Goal: Register for event/course

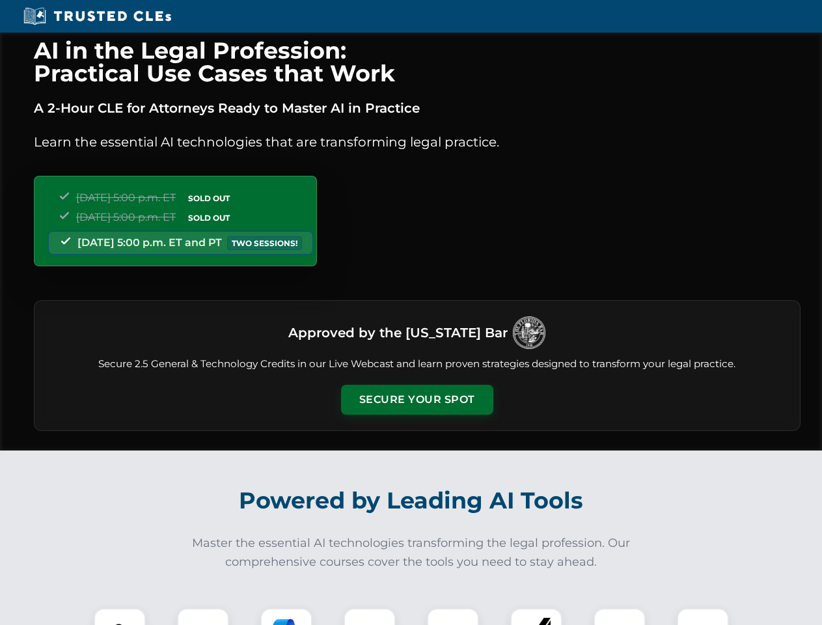
click at [416, 400] on button "Secure Your Spot" at bounding box center [417, 400] width 152 height 30
click at [120, 616] on img at bounding box center [120, 634] width 38 height 38
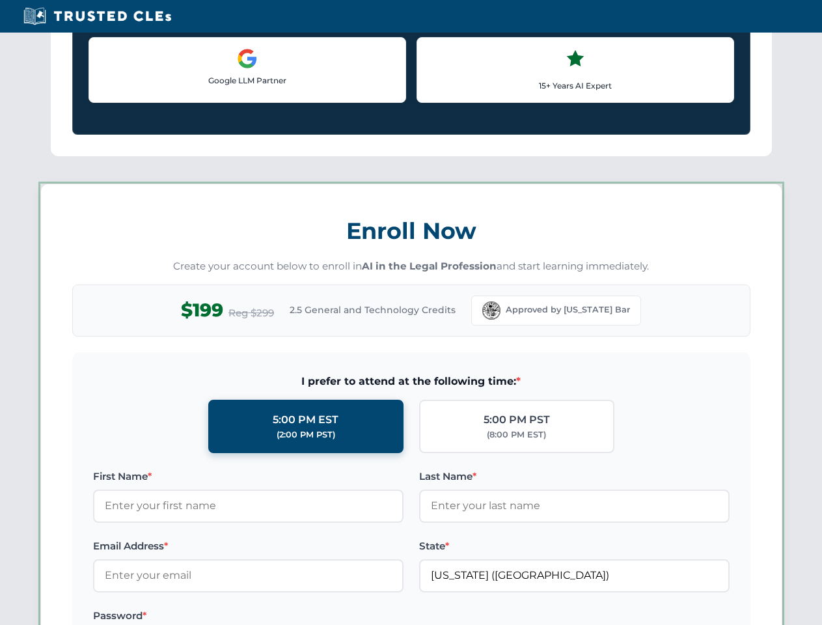
click at [286, 616] on label "Password *" at bounding box center [248, 616] width 310 height 16
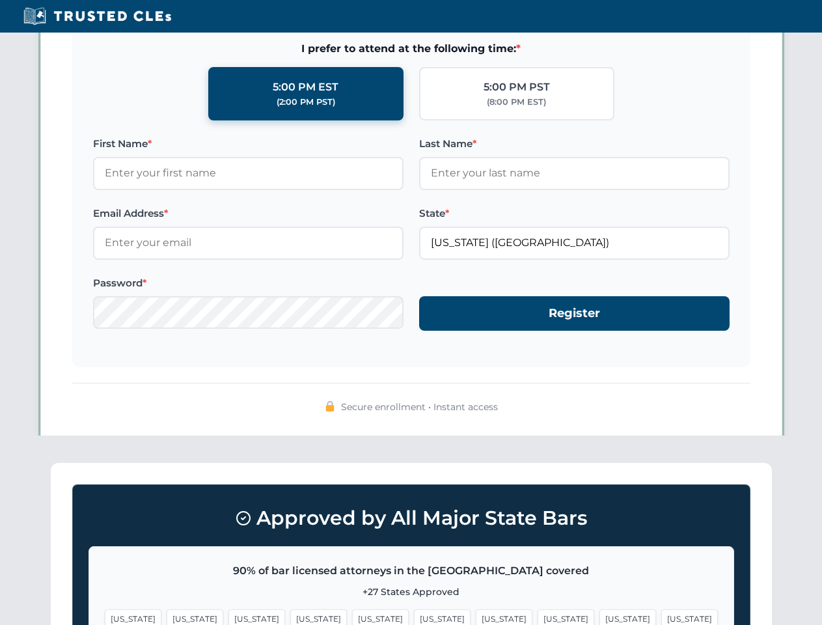
click at [599, 616] on span "[US_STATE]" at bounding box center [627, 618] width 57 height 19
